Goal: Browse casually

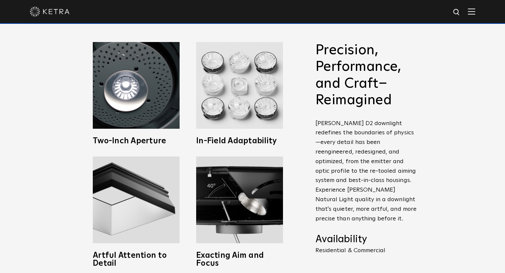
scroll to position [212, 0]
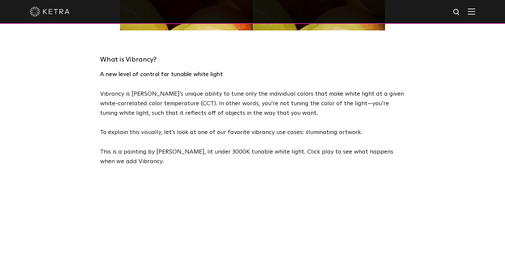
scroll to position [296, 0]
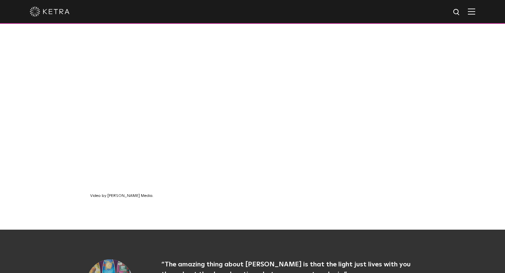
scroll to position [450, 0]
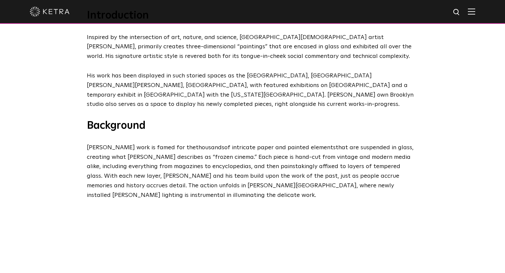
scroll to position [242, 0]
